Goal: Information Seeking & Learning: Learn about a topic

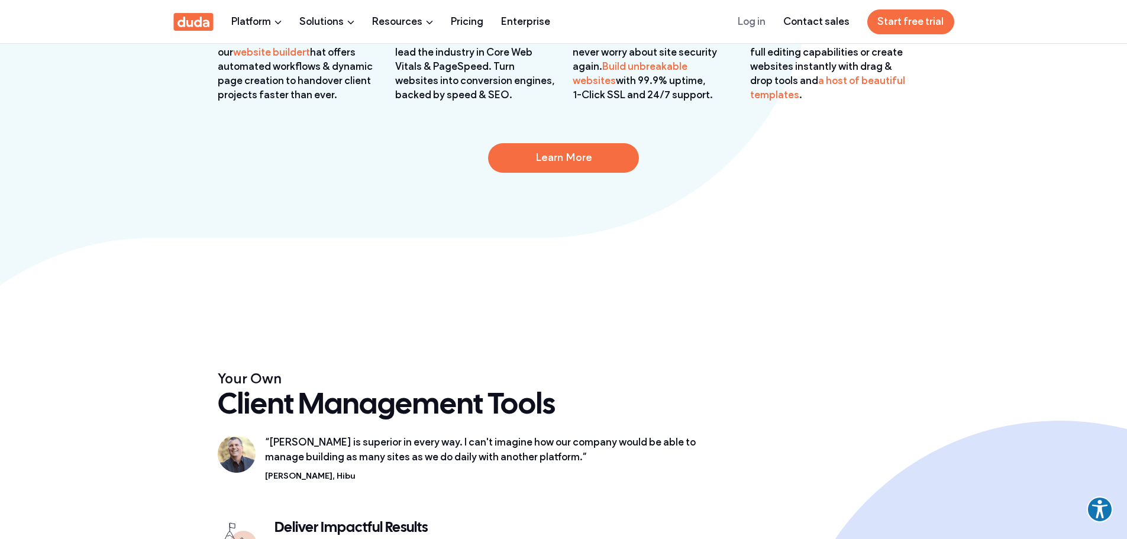
scroll to position [1657, 0]
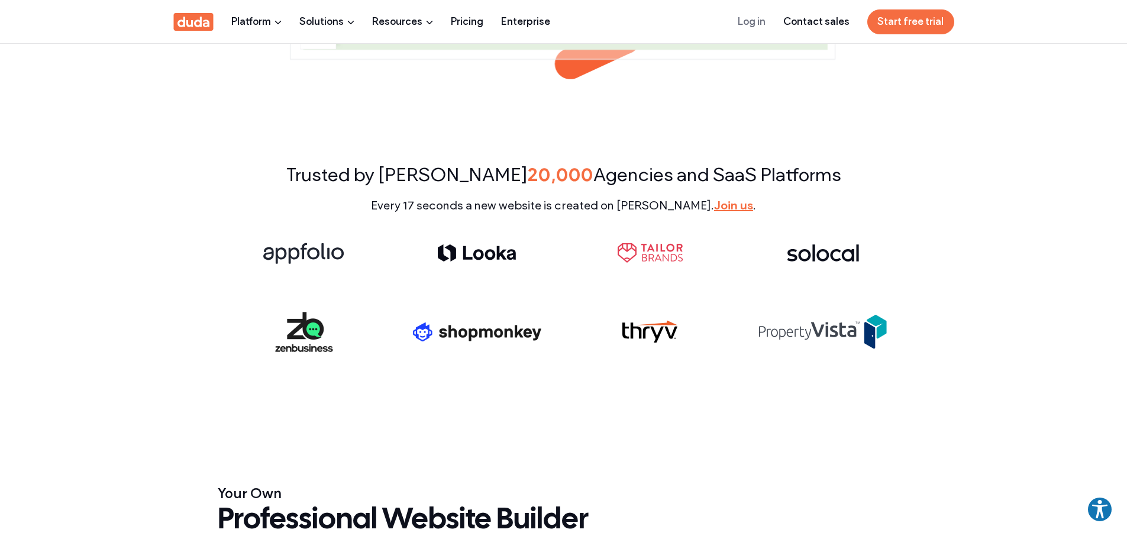
scroll to position [296, 0]
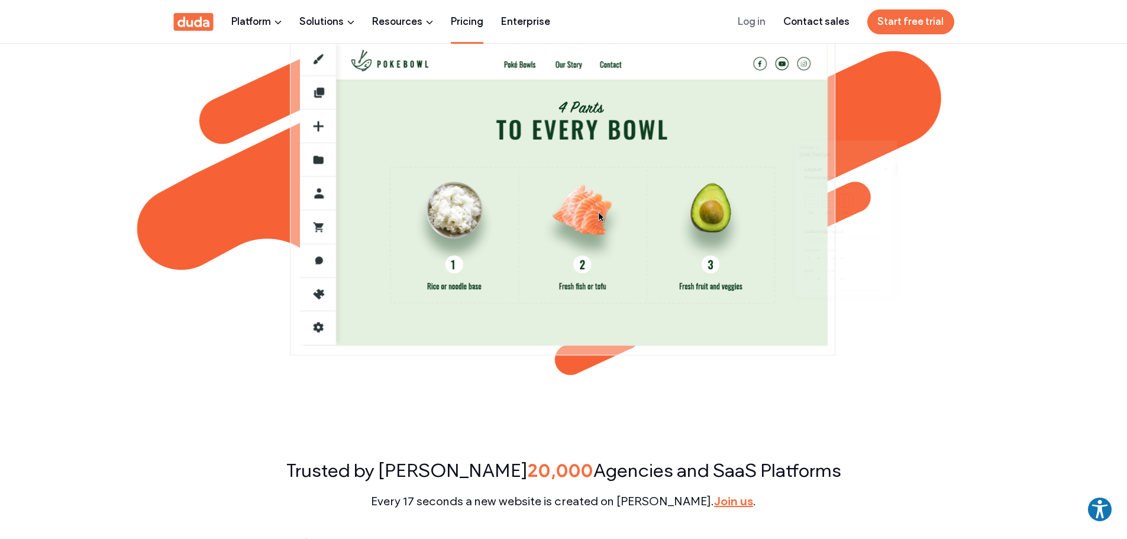
click at [473, 24] on link "Pricing" at bounding box center [467, 21] width 33 height 43
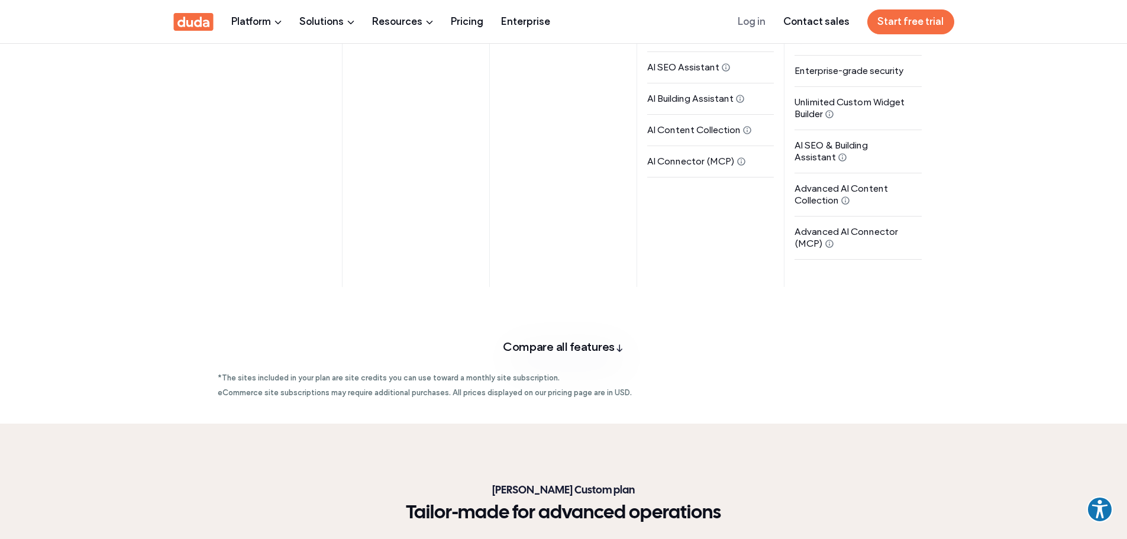
scroll to position [769, 0]
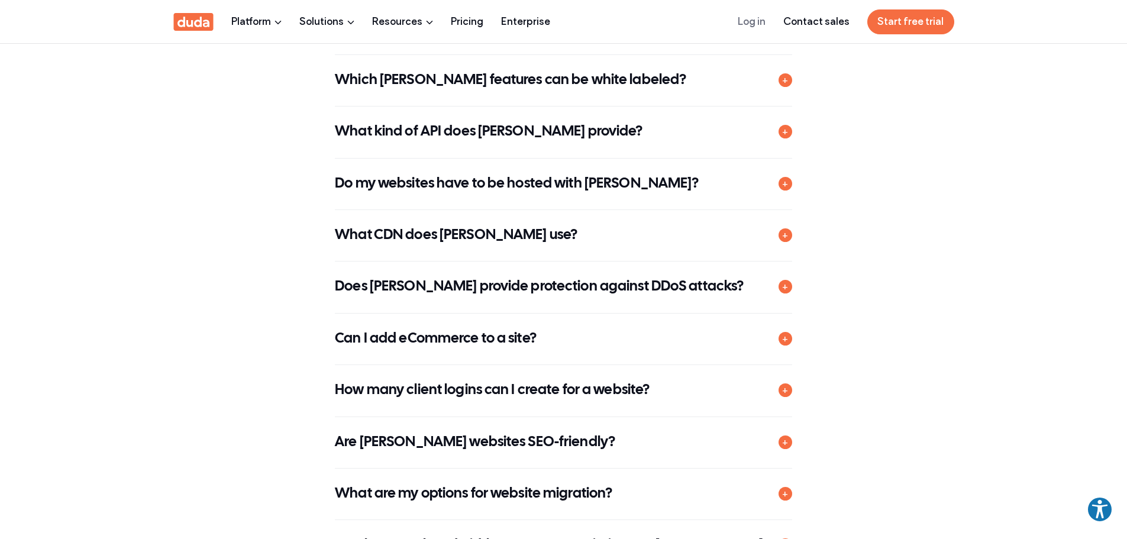
scroll to position [5209, 0]
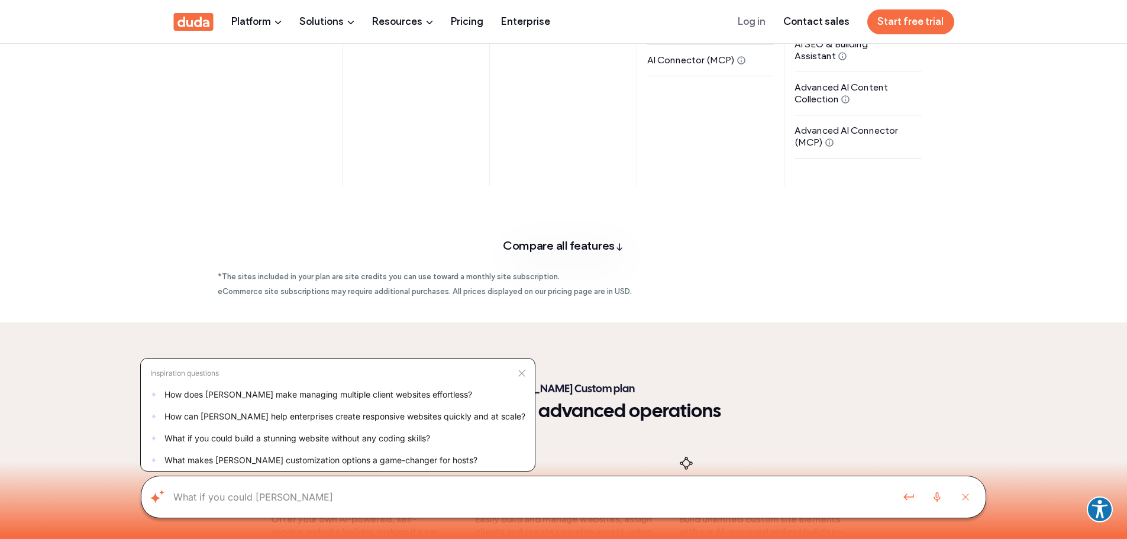
scroll to position [1049, 0]
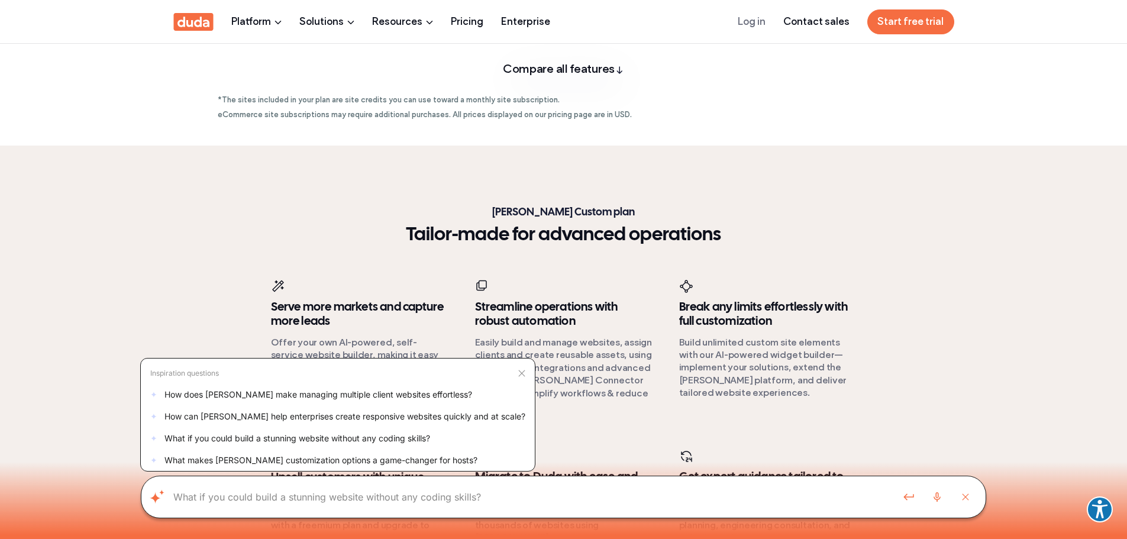
click at [967, 498] on icon "Close search bar" at bounding box center [965, 497] width 7 height 7
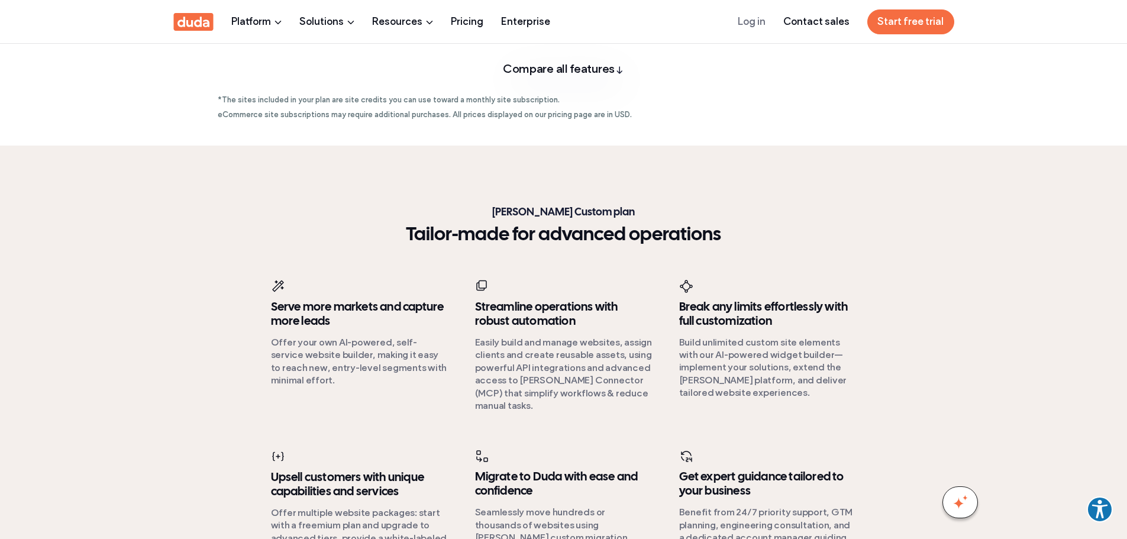
click at [967, 498] on icon "Toggle inspiration questions" at bounding box center [960, 502] width 19 height 19
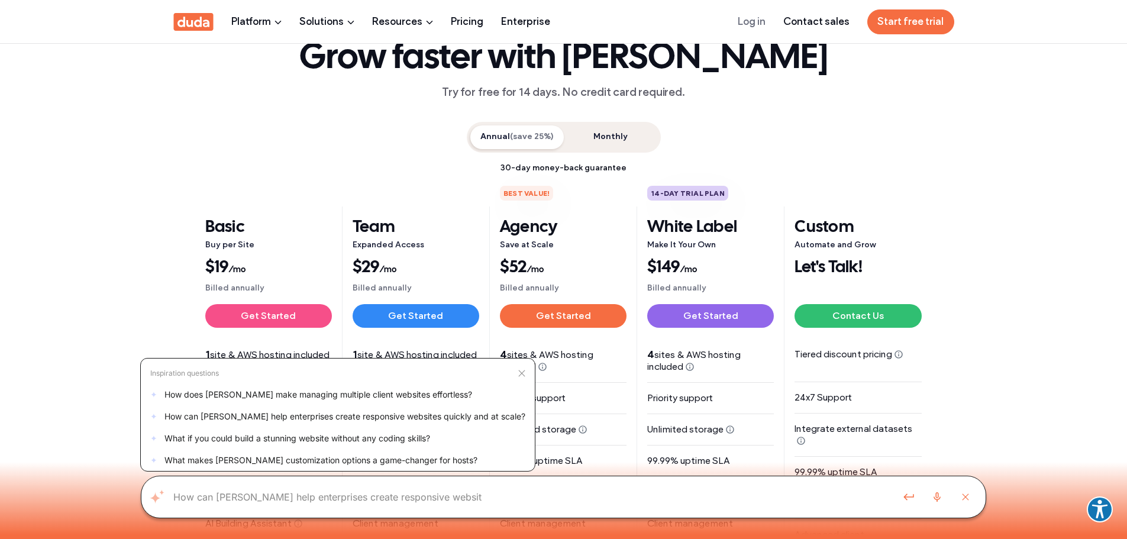
scroll to position [0, 0]
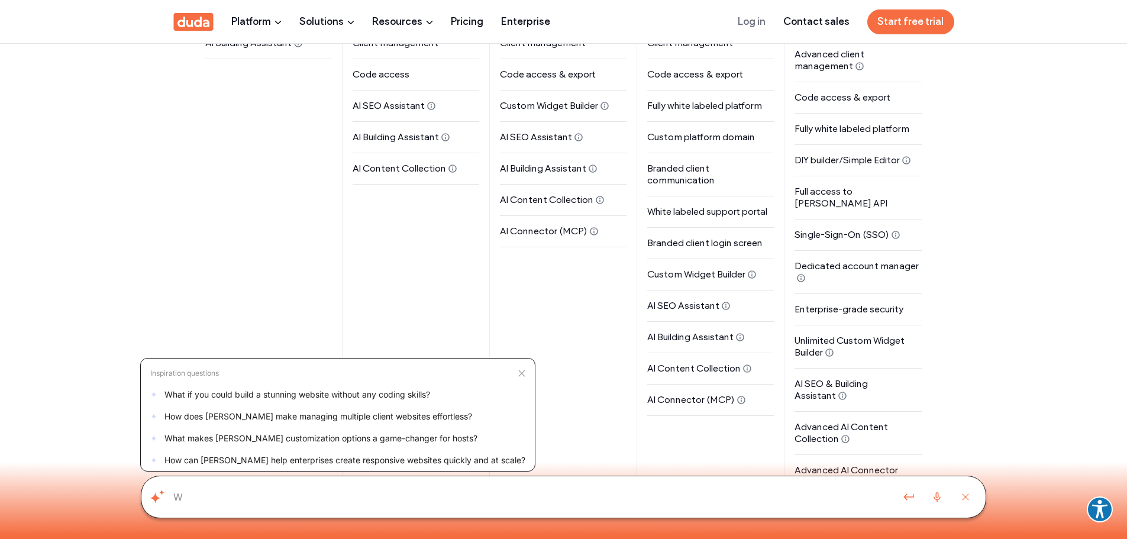
scroll to position [533, 0]
click at [959, 500] on button "Close search bar" at bounding box center [966, 497] width 28 height 30
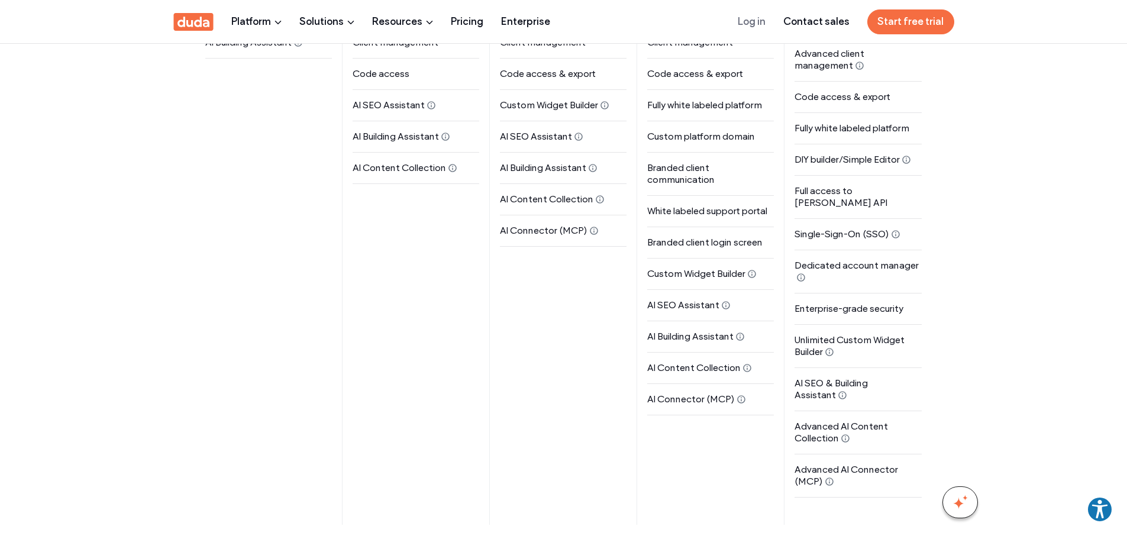
click at [960, 512] on div "Inspiration questions ✦ What if you could build a stunning website without any …" at bounding box center [961, 502] width 36 height 32
click at [959, 498] on icon "Toggle inspiration questions" at bounding box center [960, 502] width 19 height 19
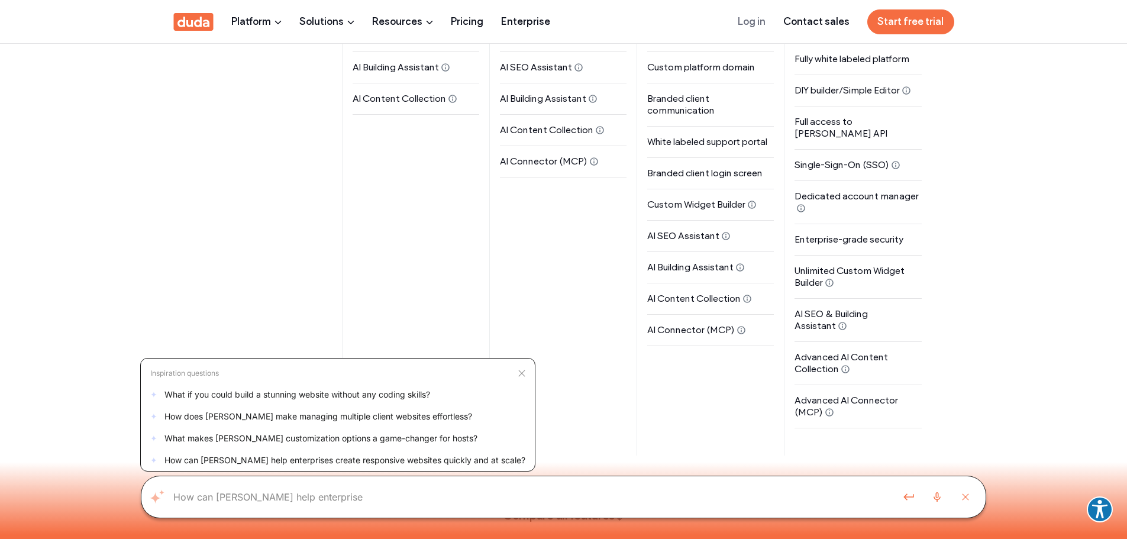
scroll to position [710, 0]
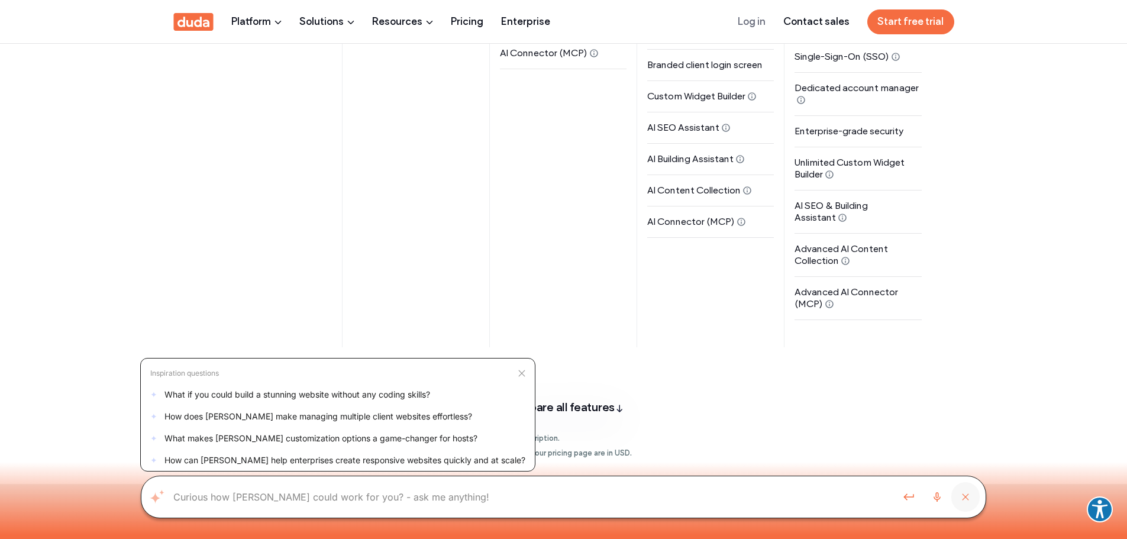
click at [969, 494] on icon "Close search bar" at bounding box center [966, 497] width 6 height 6
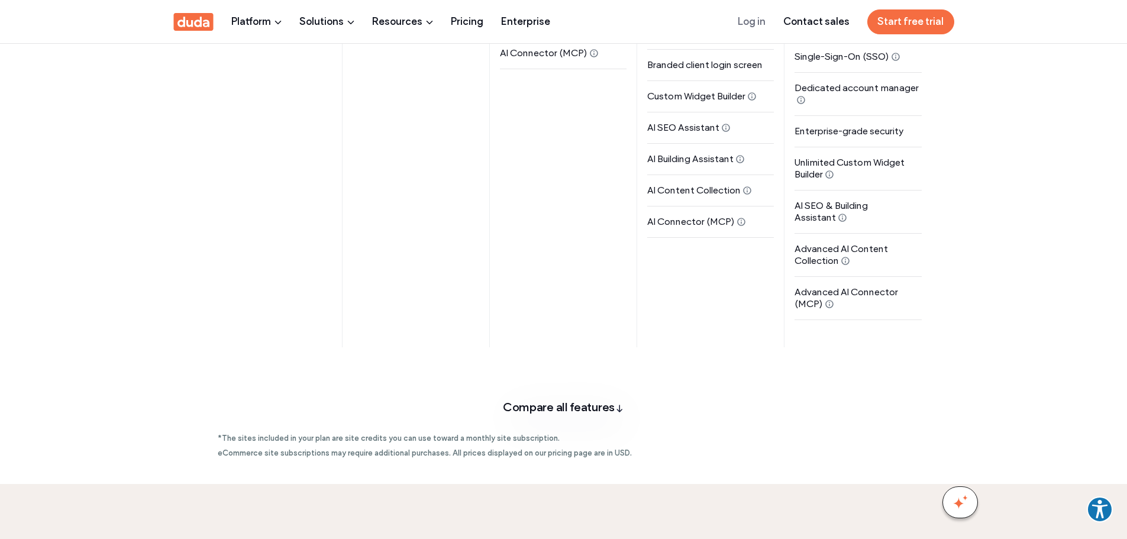
click at [969, 501] on icon "Toggle inspiration questions" at bounding box center [960, 502] width 19 height 19
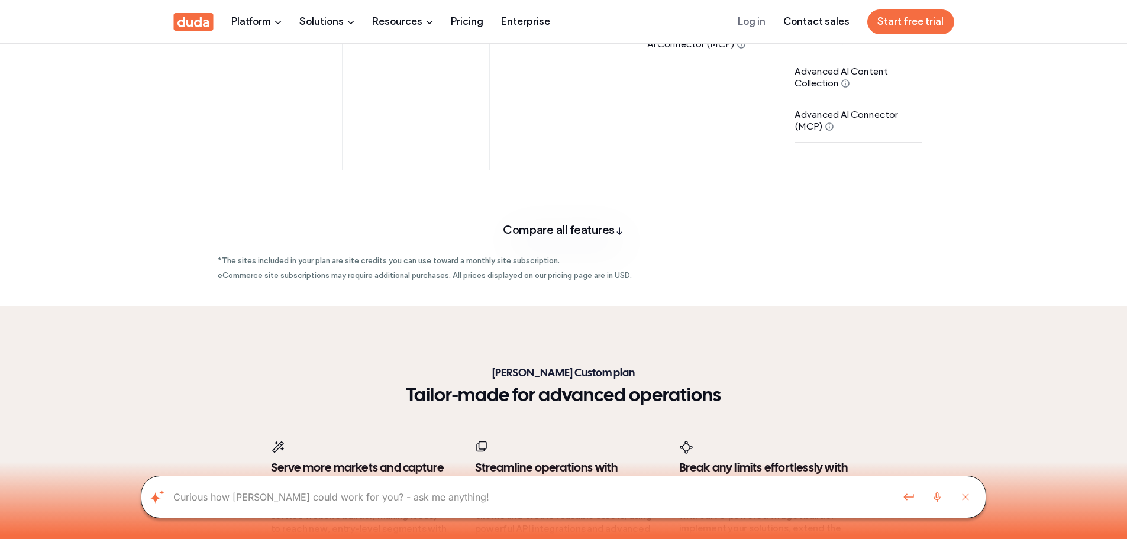
scroll to position [1065, 0]
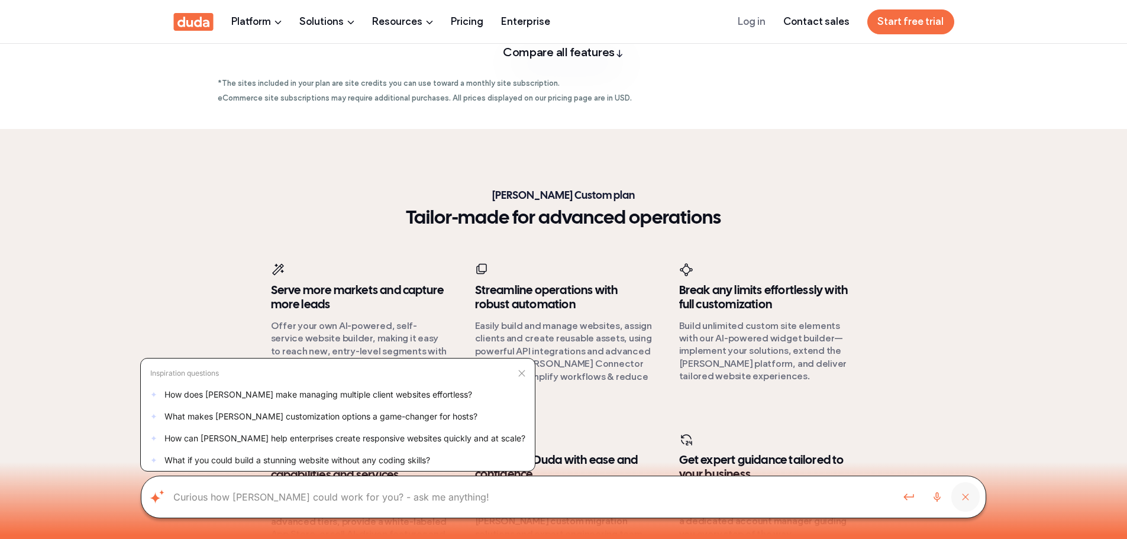
click at [968, 500] on icon "Close search bar" at bounding box center [965, 497] width 7 height 7
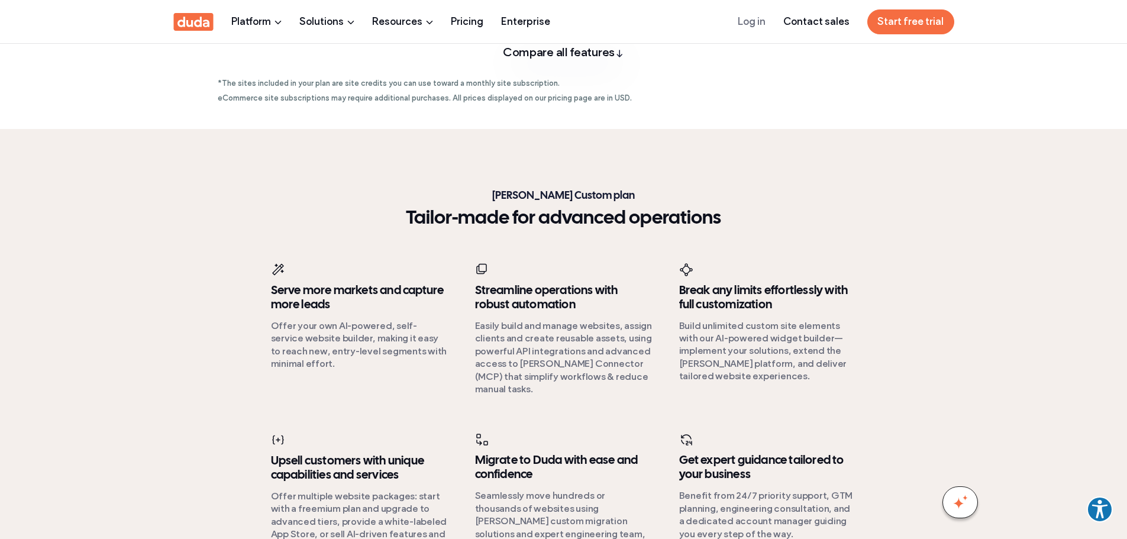
click at [968, 500] on icon "Toggle inspiration questions" at bounding box center [960, 502] width 19 height 19
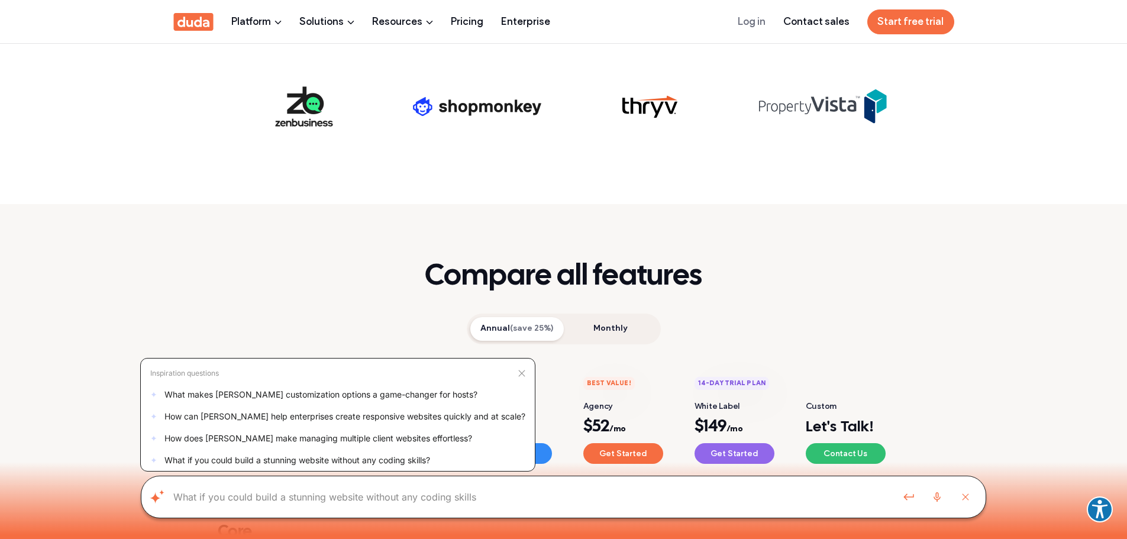
scroll to position [2071, 0]
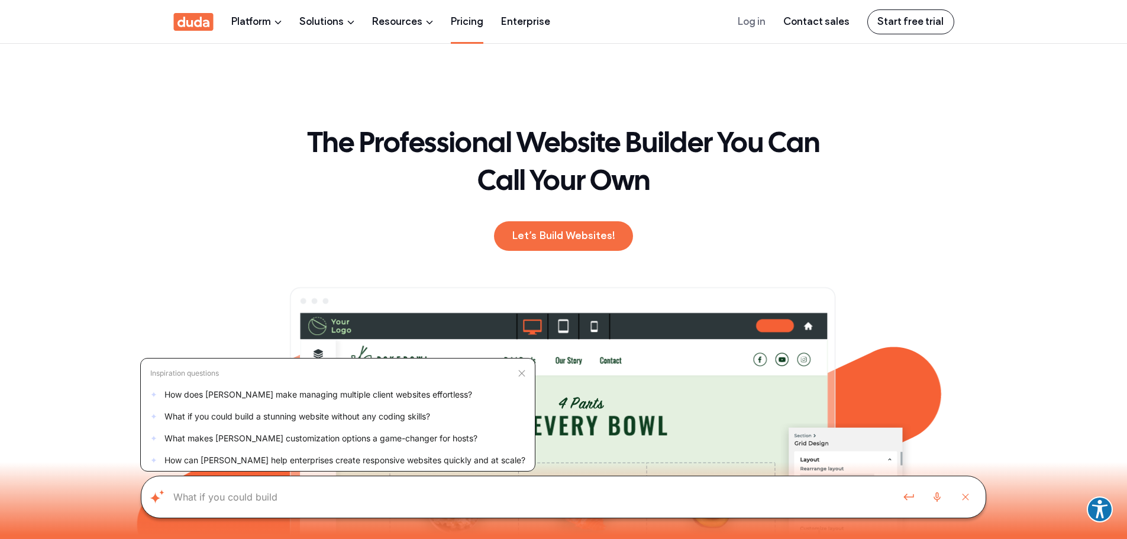
click at [453, 11] on link "Pricing" at bounding box center [467, 21] width 33 height 43
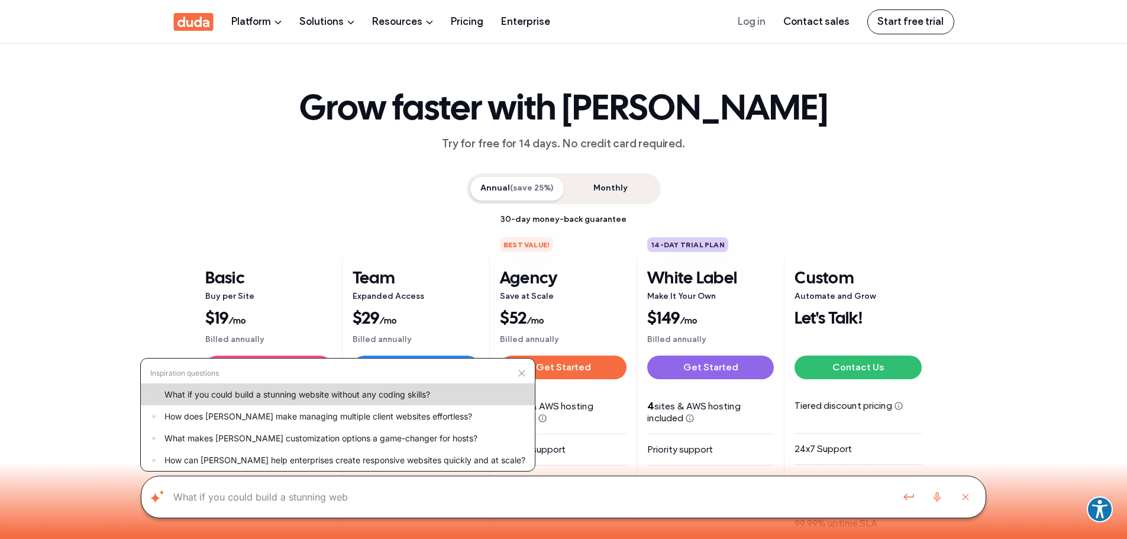
click at [318, 398] on span "What if you could build a stunning website without any coding skills?" at bounding box center [298, 394] width 266 height 12
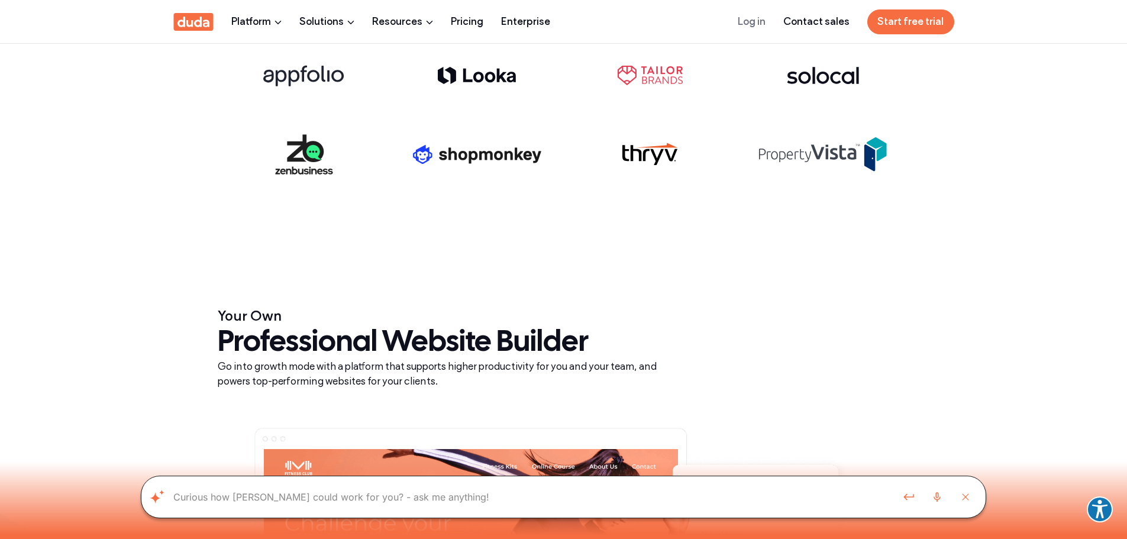
scroll to position [1006, 0]
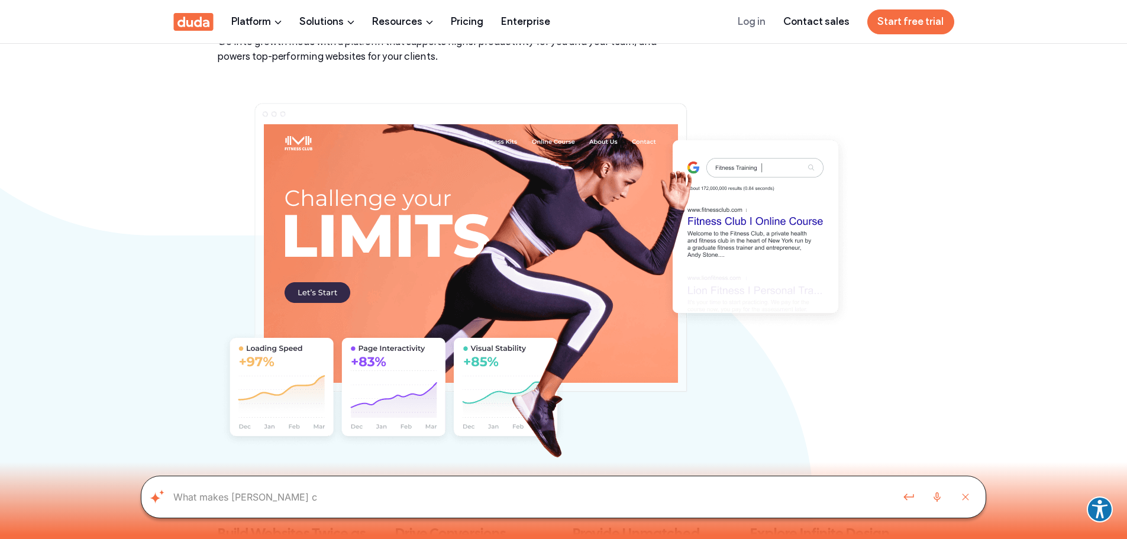
scroll to position [1243, 0]
